Goal: Information Seeking & Learning: Learn about a topic

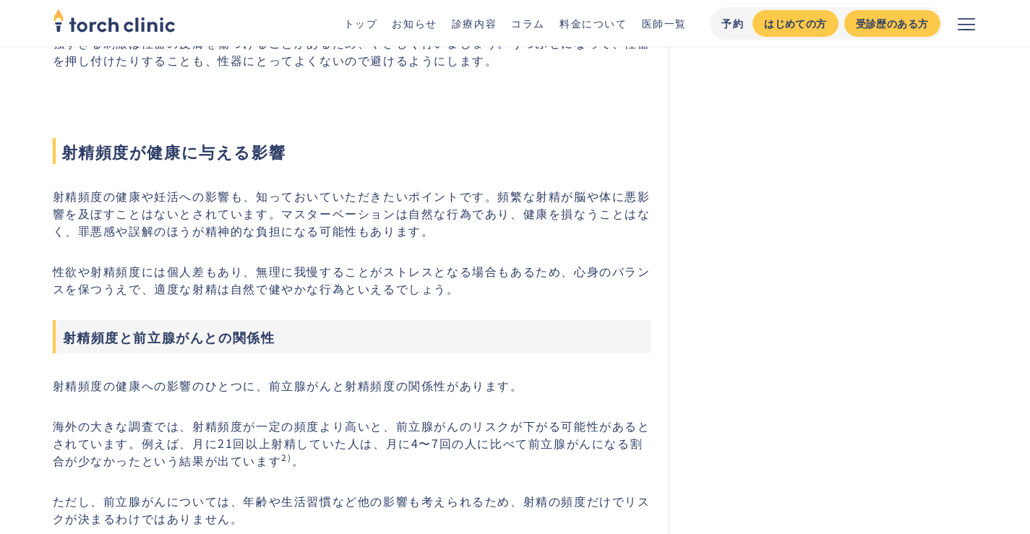
scroll to position [1294, 0]
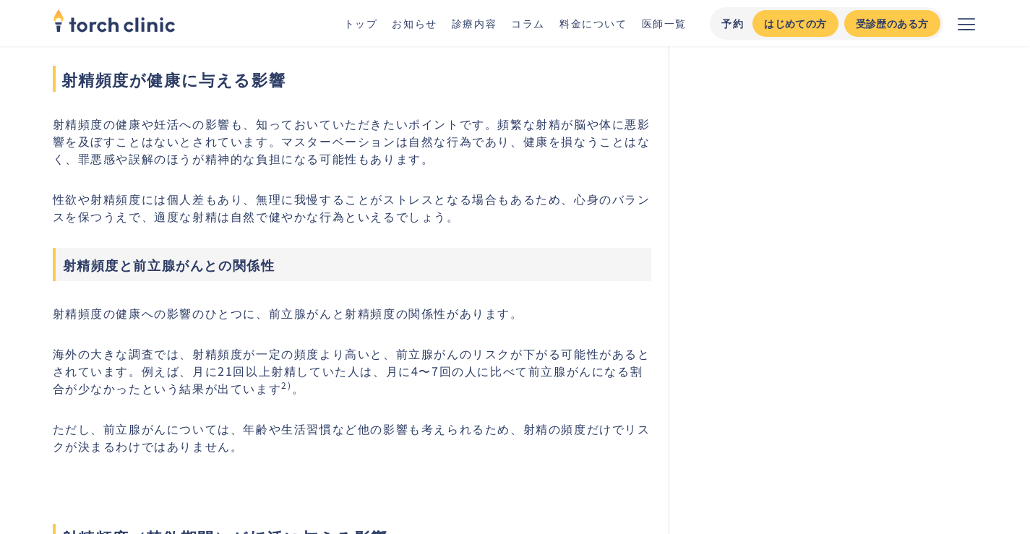
click at [171, 129] on p "射精頻度の健康や妊活への影響も、知っておいていただきたいポイントです。頻繁な射精が脳や体に悪影響を及ぼすことはないとされています。マスターベーションは自然な行…" at bounding box center [352, 141] width 599 height 52
click at [248, 127] on p "射精頻度の健康や妊活への影響も、知っておいていただきたいポイントです。頻繁な射精が脳や体に悪影響を及ぼすことはないとされています。マスターベーションは自然な行…" at bounding box center [352, 141] width 599 height 52
click at [503, 125] on p "射精頻度の健康や妊活への影響も、知っておいていただきたいポイントです。頻繁な射精が脳や体に悪影響を及ぼすことはないとされています。マスターベーションは自然な行…" at bounding box center [352, 141] width 599 height 52
click at [538, 124] on p "射精頻度の健康や妊活への影響も、知っておいていただきたいポイントです。頻繁な射精が脳や体に悪影響を及ぼすことはないとされています。マスターベーションは自然な行…" at bounding box center [352, 141] width 599 height 52
click at [559, 123] on p "射精頻度の健康や妊活への影響も、知っておいていただきたいポイントです。頻繁な射精が脳や体に悪影響を及ぼすことはないとされています。マスターベーションは自然な行…" at bounding box center [352, 141] width 599 height 52
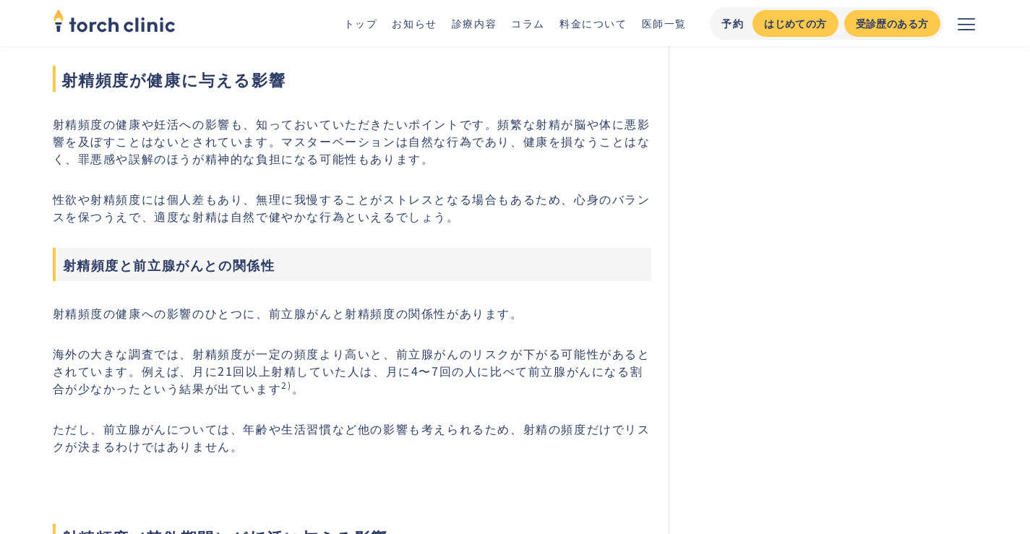
click at [588, 124] on p "射精頻度の健康や妊活への影響も、知っておいていただきたいポイントです。頻繁な射精が脳や体に悪影響を及ぼすことはないとされています。マスターベーションは自然な行…" at bounding box center [352, 141] width 599 height 52
click at [174, 141] on p "射精頻度の健康や妊活への影響も、知っておいていただきたいポイントです。頻繁な射精が脳や体に悪影響を及ぼすことはないとされています。マスターベーションは自然な行…" at bounding box center [352, 141] width 599 height 52
click at [268, 140] on p "射精頻度の健康や妊活への影響も、知っておいていただきたいポイントです。頻繁な射精が脳や体に悪影響を及ぼすことはないとされています。マスターベーションは自然な行…" at bounding box center [352, 141] width 599 height 52
click at [394, 142] on p "射精頻度の健康や妊活への影響も、知っておいていただきたいポイントです。頻繁な射精が脳や体に悪影響を及ぼすことはないとされています。マスターベーションは自然な行…" at bounding box center [352, 141] width 599 height 52
click at [510, 147] on p "射精頻度の健康や妊活への影響も、知っておいていただきたいポイントです。頻繁な射精が脳や体に悪影響を及ぼすことはないとされています。マスターベーションは自然な行…" at bounding box center [352, 141] width 599 height 52
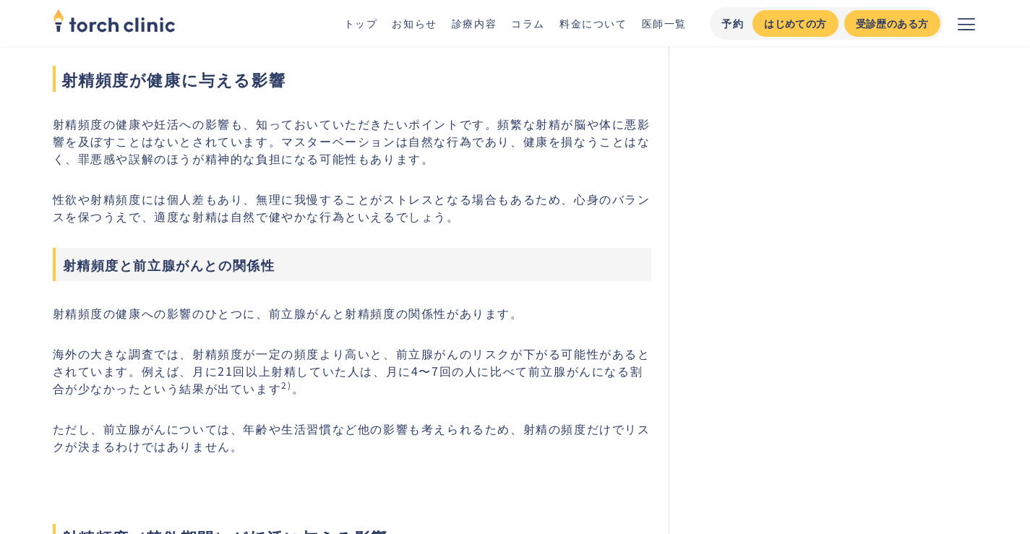
scroll to position [1367, 0]
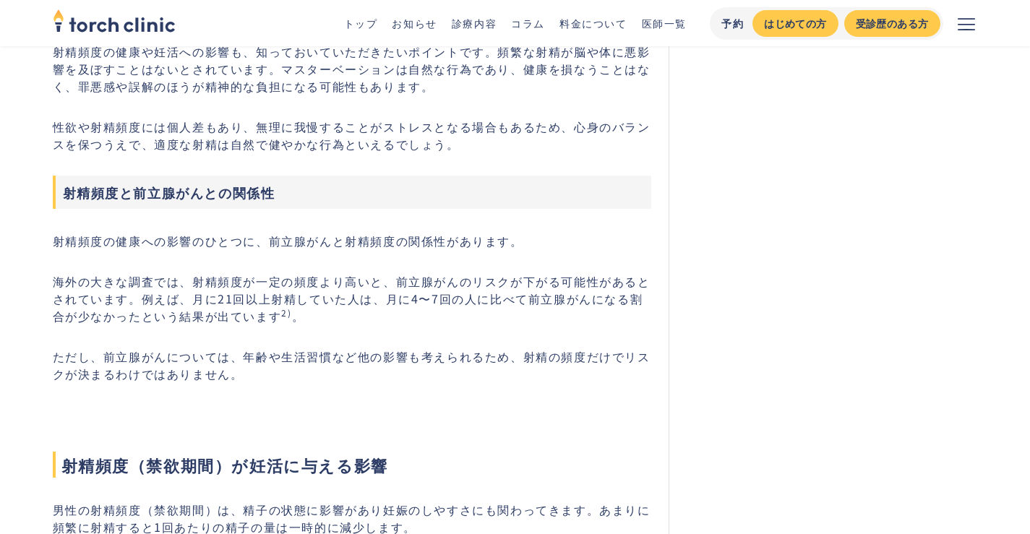
click at [153, 130] on p "性欲や射精頻度には個人差もあり、無理に我慢することがストレスとなる場合もあるため、心身のバランスを保つうえで、適度な射精は自然で健やかな行為といえるでしょう。" at bounding box center [352, 135] width 599 height 35
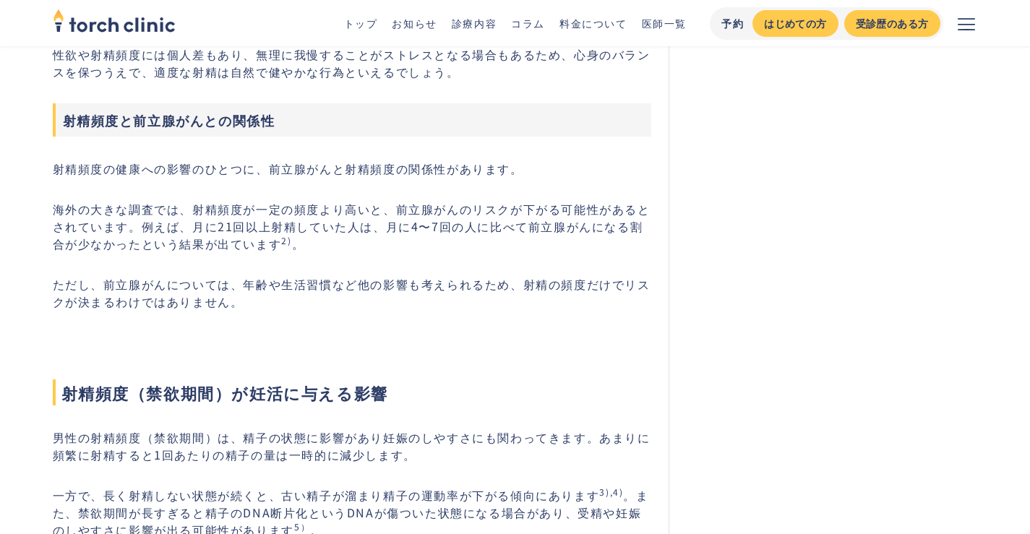
scroll to position [1511, 0]
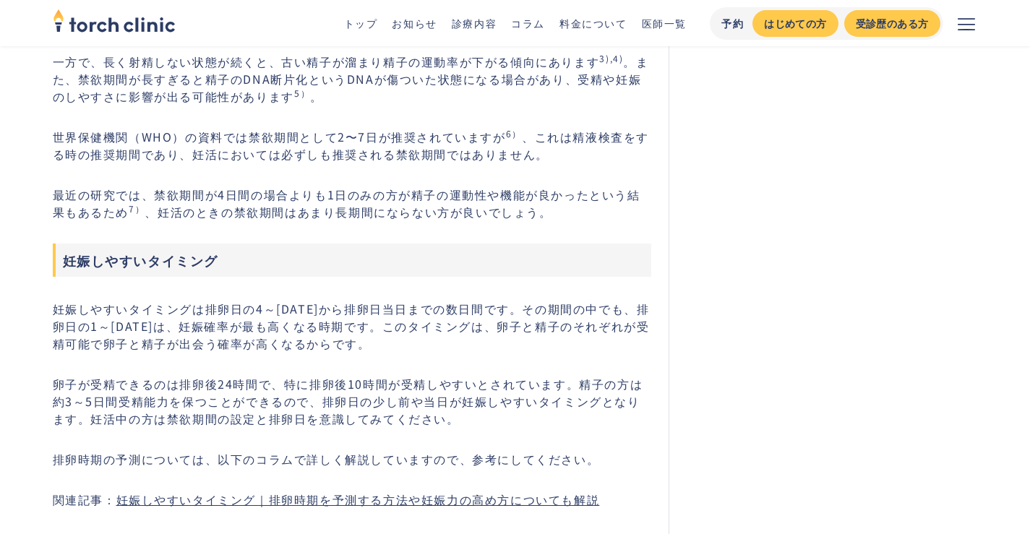
scroll to position [1800, 0]
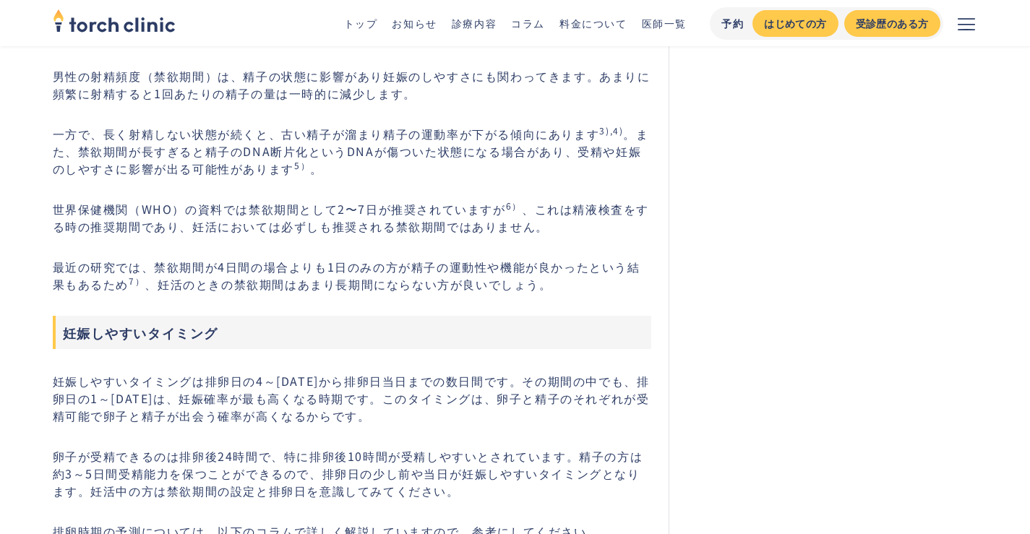
click at [307, 94] on p "男性の射精頻度（禁欲期間）は、精子の状態に影響があり妊娠のしやすさにも関わってきます。あまりに頻繁に射精すると1回あたりの精子の量は一時的に減少します。" at bounding box center [352, 84] width 599 height 35
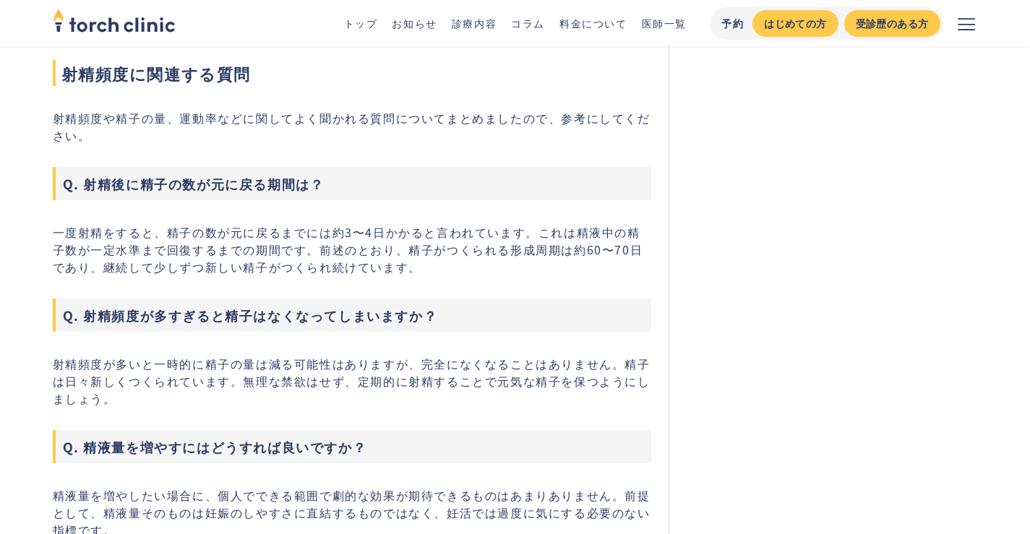
scroll to position [4620, 0]
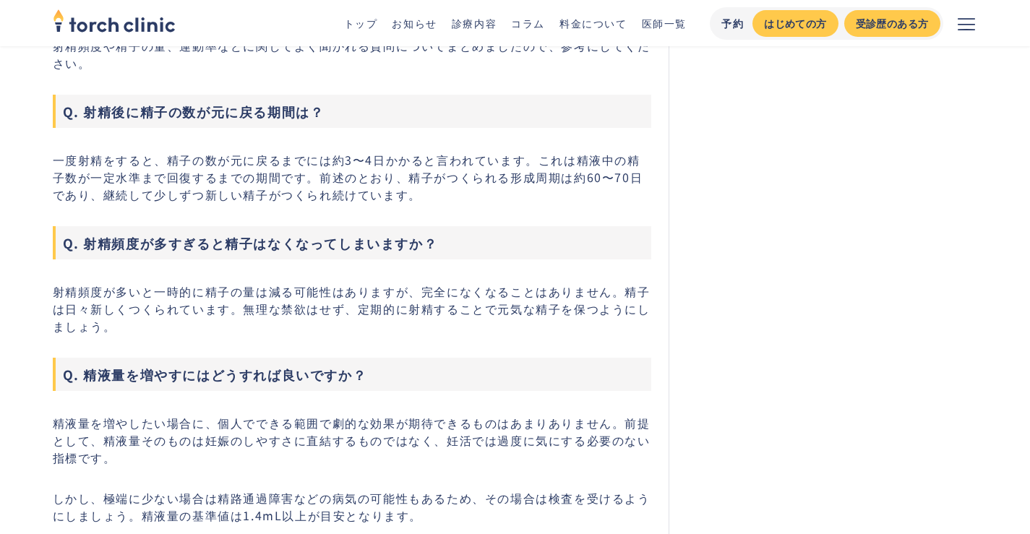
click at [187, 239] on h3 "Q. 射精頻度が多すぎると精子はなくなってしまいますか？" at bounding box center [352, 242] width 599 height 33
click at [286, 249] on h3 "Q. 射精頻度が多すぎると精子はなくなってしまいますか？" at bounding box center [352, 242] width 599 height 33
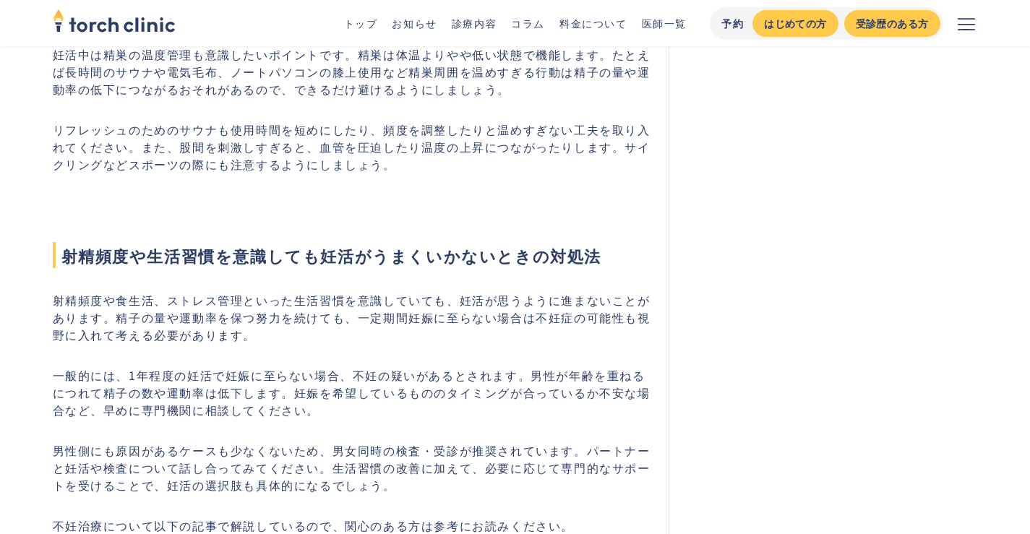
scroll to position [3246, 0]
